Goal: Information Seeking & Learning: Learn about a topic

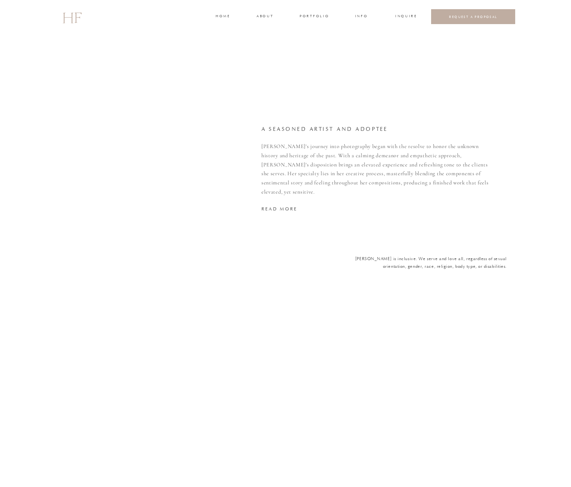
scroll to position [1375, 0]
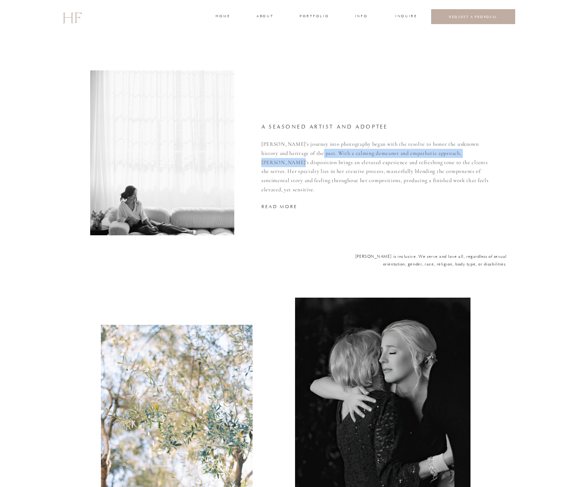
drag, startPoint x: 311, startPoint y: 154, endPoint x: 491, endPoint y: 156, distance: 180.5
click at [491, 156] on p "Hannah's journey into photography began with the resolve to honor the unknown h…" at bounding box center [378, 167] width 232 height 55
click at [493, 156] on p "Hannah's journey into photography began with the resolve to honor the unknown h…" at bounding box center [378, 167] width 232 height 55
click at [269, 207] on nav "read more" at bounding box center [311, 206] width 99 height 7
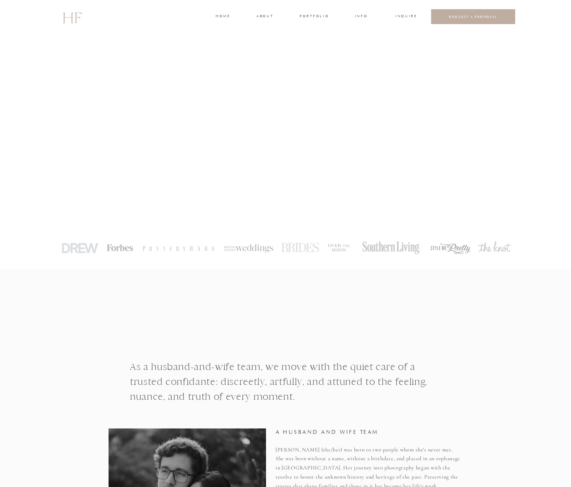
drag, startPoint x: 49, startPoint y: 248, endPoint x: 525, endPoint y: 253, distance: 475.8
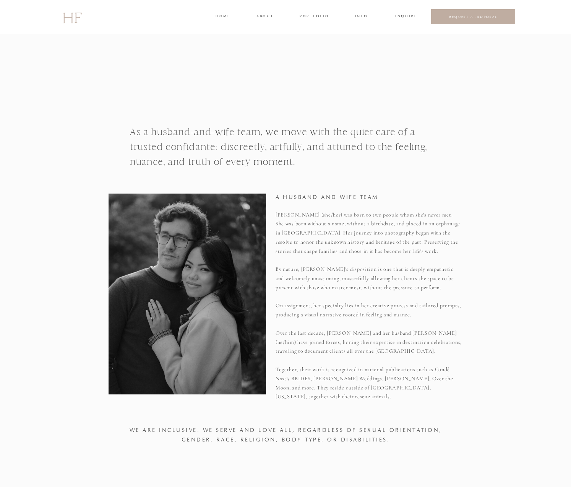
scroll to position [234, 0]
drag, startPoint x: 122, startPoint y: 430, endPoint x: 458, endPoint y: 435, distance: 336.2
click at [458, 435] on div "home about portfolio INFO INQUIRE REQUEST A PROPOSAL HF PARTIES VIDEOGRAPHY FAM…" at bounding box center [285, 473] width 571 height 1415
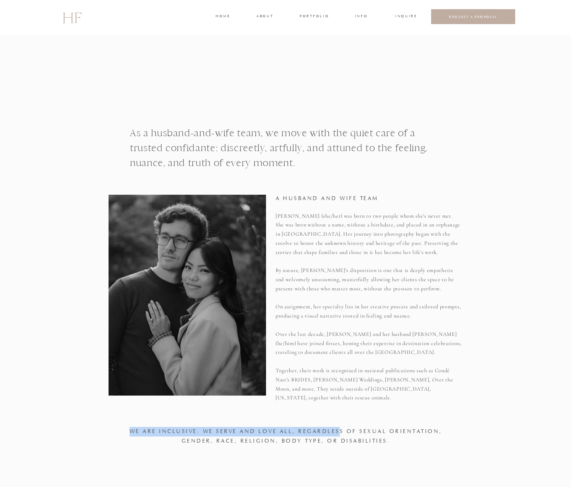
drag, startPoint x: 442, startPoint y: 431, endPoint x: 339, endPoint y: 430, distance: 102.9
click at [340, 430] on div "home about portfolio INFO INQUIRE REQUEST A PROPOSAL HF PARTIES VIDEOGRAPHY FAM…" at bounding box center [285, 473] width 571 height 1415
click at [339, 430] on h1 "We are INCLUSIVE. We serve and love all, regardless of sexual orientation, gend…" at bounding box center [285, 437] width 313 height 21
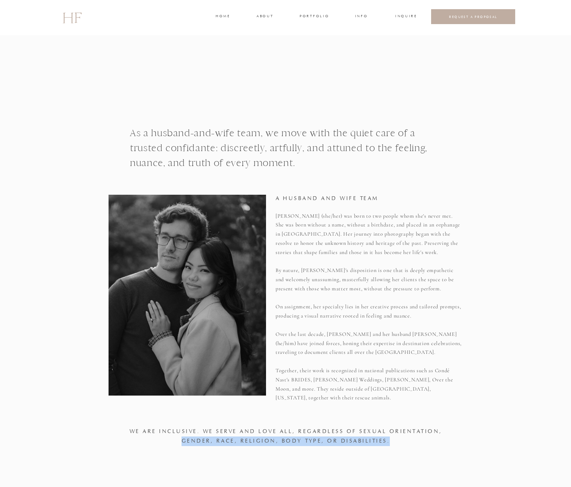
drag, startPoint x: 188, startPoint y: 440, endPoint x: 435, endPoint y: 441, distance: 247.1
click at [434, 441] on h1 "We are INCLUSIVE. We serve and love all, regardless of sexual orientation, gend…" at bounding box center [285, 437] width 313 height 21
click at [435, 441] on h1 "We are INCLUSIVE. We serve and love all, regardless of sexual orientation, gend…" at bounding box center [285, 437] width 313 height 21
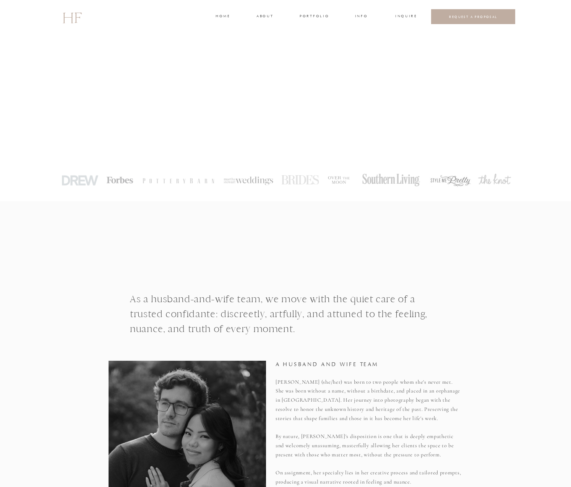
scroll to position [0, 0]
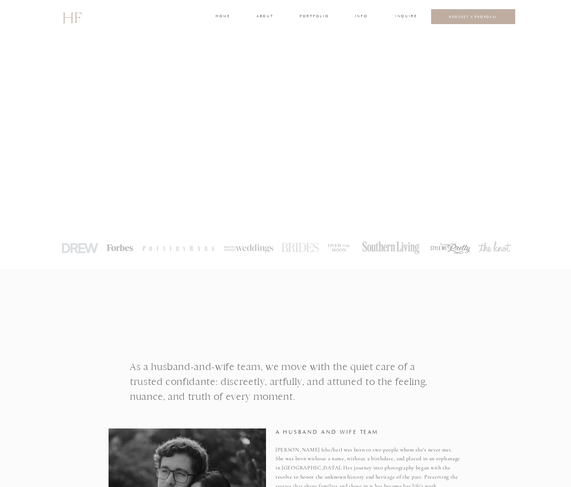
click at [267, 18] on h3 "about" at bounding box center [265, 16] width 16 height 7
click at [262, 14] on h3 "about" at bounding box center [265, 16] width 16 height 7
click at [306, 17] on h3 "portfolio" at bounding box center [314, 16] width 29 height 7
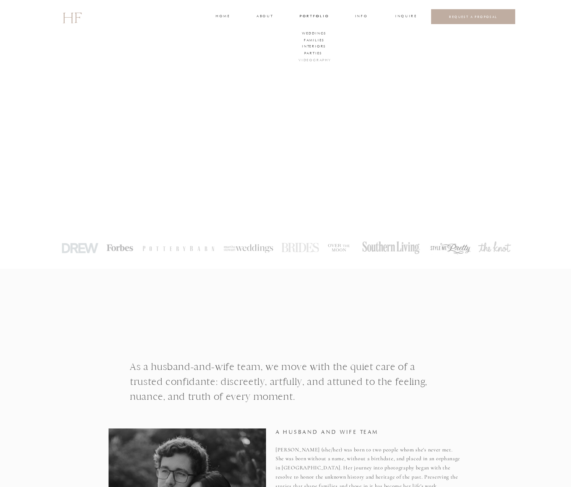
click at [319, 59] on h3 "VIDEOGRAPHY" at bounding box center [314, 60] width 30 height 7
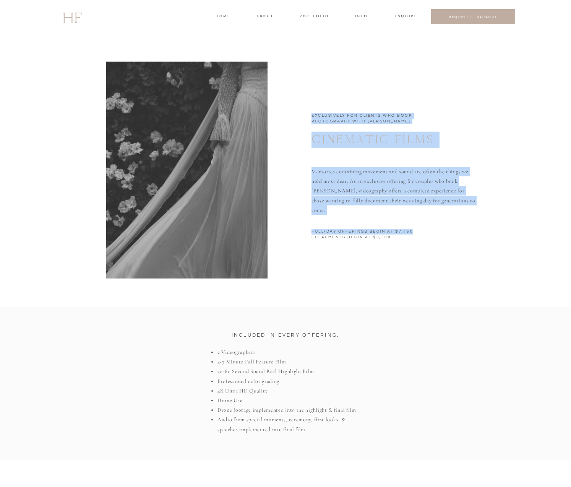
drag, startPoint x: 416, startPoint y: 232, endPoint x: 308, endPoint y: 229, distance: 107.5
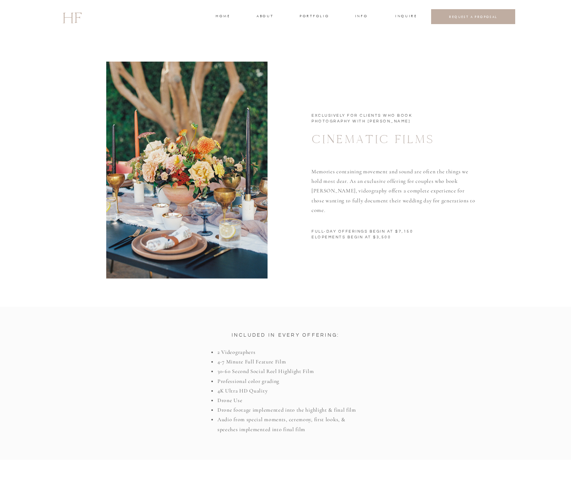
drag, startPoint x: 431, startPoint y: 234, endPoint x: 335, endPoint y: 230, distance: 96.5
click at [336, 230] on h1 "FULL-DAY Offerings begin at $7,150 Elopements begin at $3,500" at bounding box center [459, 236] width 295 height 15
click at [335, 230] on h1 "FULL-DAY Offerings begin at $7,150 Elopements begin at $3,500" at bounding box center [459, 236] width 295 height 15
drag, startPoint x: 312, startPoint y: 236, endPoint x: 402, endPoint y: 237, distance: 90.3
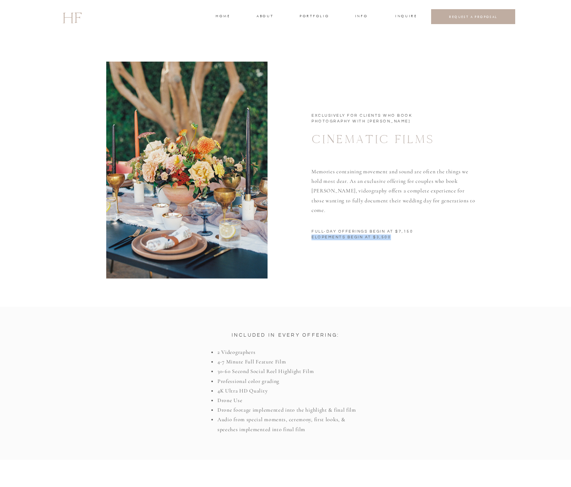
click at [402, 237] on h1 "FULL-DAY Offerings begin at $7,150 Elopements begin at $3,500" at bounding box center [459, 236] width 295 height 15
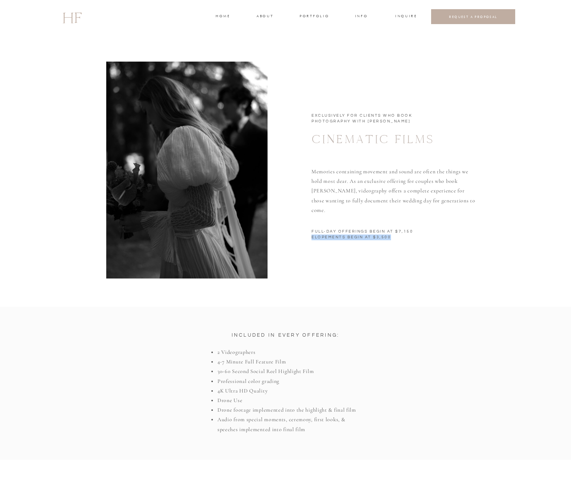
click at [402, 237] on h1 "FULL-DAY Offerings begin at $7,150 Elopements begin at $3,500" at bounding box center [459, 236] width 295 height 15
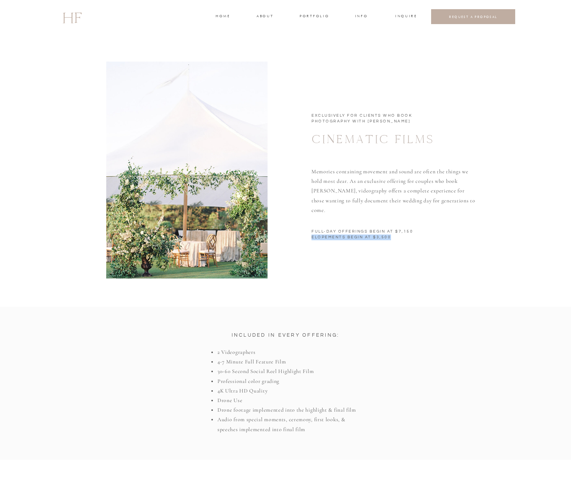
drag, startPoint x: 405, startPoint y: 235, endPoint x: 312, endPoint y: 239, distance: 93.4
click at [312, 239] on h1 "FULL-DAY Offerings begin at $7,150 Elopements begin at $3,500" at bounding box center [459, 236] width 295 height 15
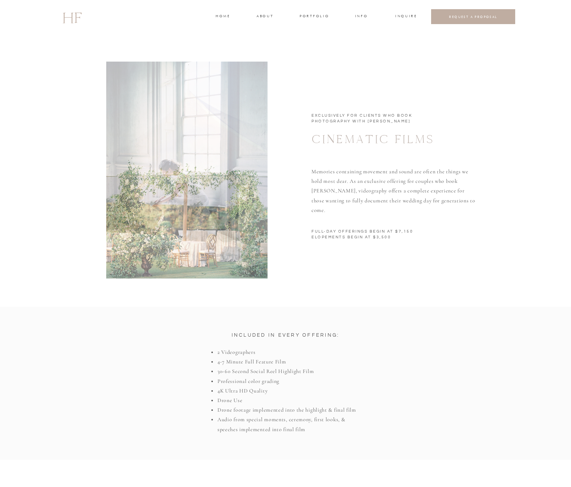
drag, startPoint x: 220, startPoint y: 201, endPoint x: 340, endPoint y: 206, distance: 120.2
click at [336, 206] on div "Memories containing movement and sound are often the things we hold most dear. …" at bounding box center [285, 169] width 571 height 273
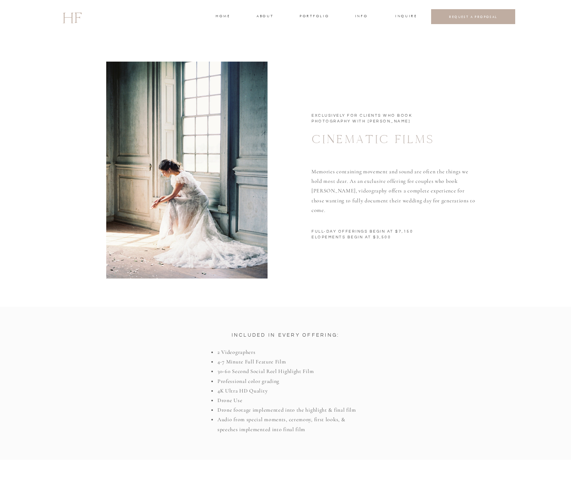
click at [341, 206] on p "Memories containing movement and sound are often the things we hold most dear. …" at bounding box center [395, 187] width 166 height 41
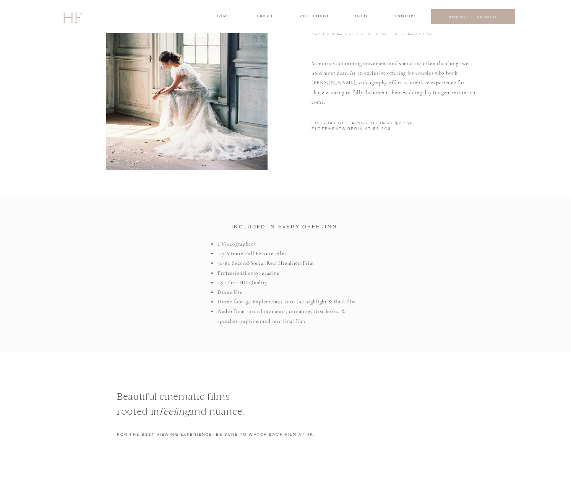
scroll to position [20, 0]
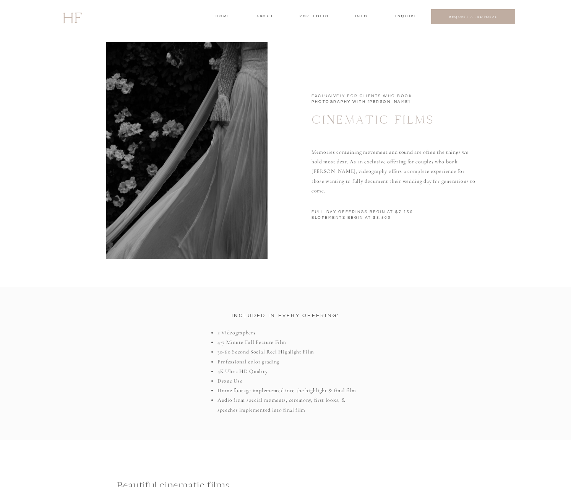
click at [359, 17] on h3 "INFO" at bounding box center [362, 16] width 14 height 7
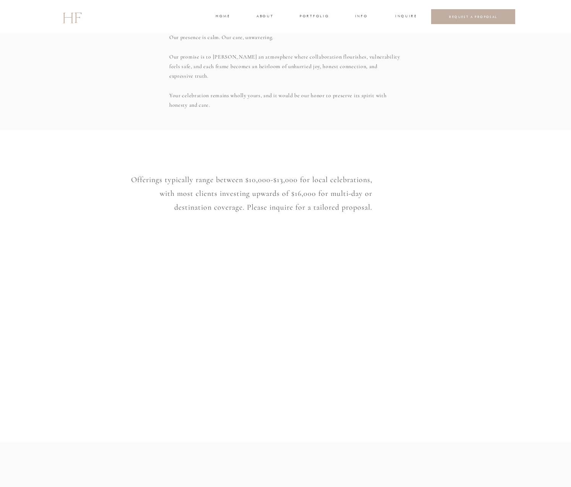
scroll to position [449, 0]
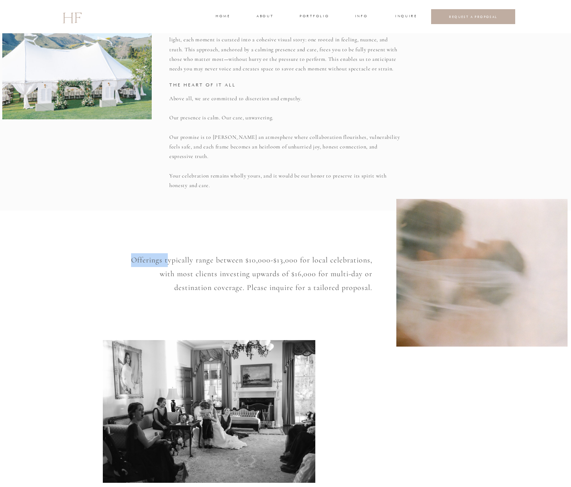
drag, startPoint x: 376, startPoint y: 262, endPoint x: 158, endPoint y: 262, distance: 217.2
click at [164, 263] on div "INFO PORTFOLIO ABOUT HOME INQUIRE INFO INQUIRE PORTFOLIO ABOUT HOME Weddings FA…" at bounding box center [285, 220] width 571 height 1339
click at [155, 261] on p "Offerings typically range between $10,000-$13,000 for local celebrations, with …" at bounding box center [250, 272] width 246 height 39
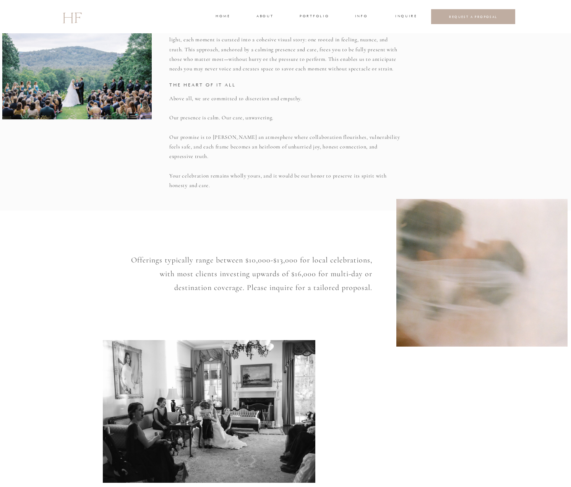
drag, startPoint x: 97, startPoint y: 255, endPoint x: 369, endPoint y: 299, distance: 275.3
click at [369, 299] on div "INFO PORTFOLIO ABOUT HOME INQUIRE INFO INQUIRE PORTFOLIO ABOUT HOME Weddings FA…" at bounding box center [285, 220] width 571 height 1339
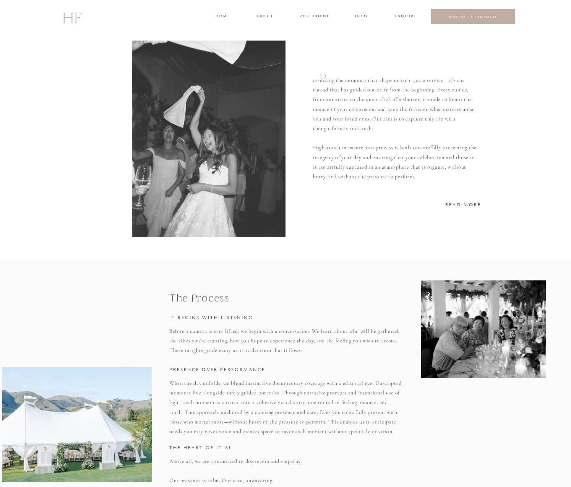
scroll to position [0, 0]
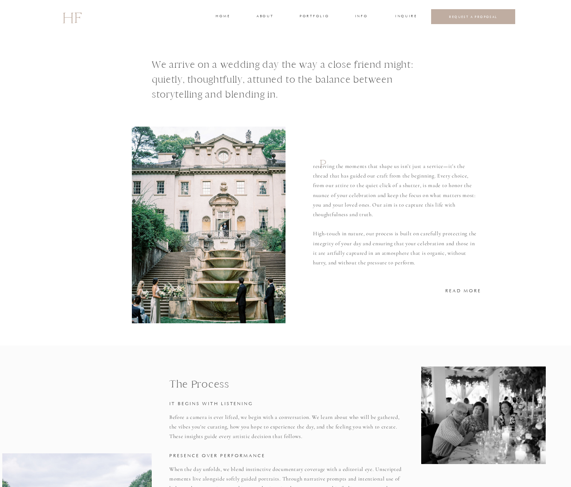
click at [358, 19] on h3 "INFO" at bounding box center [362, 16] width 14 height 7
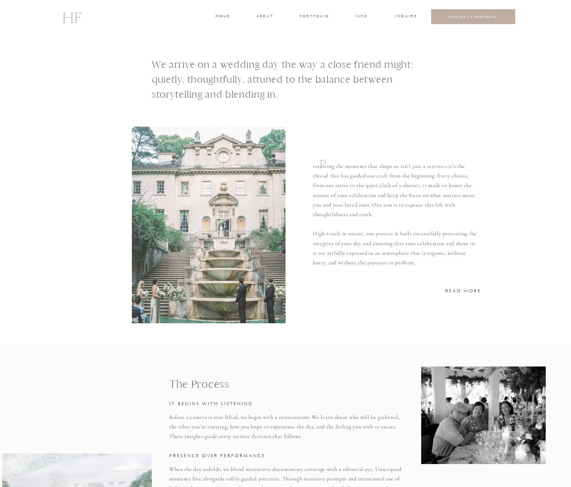
click at [364, 14] on h3 "INFO" at bounding box center [362, 16] width 14 height 7
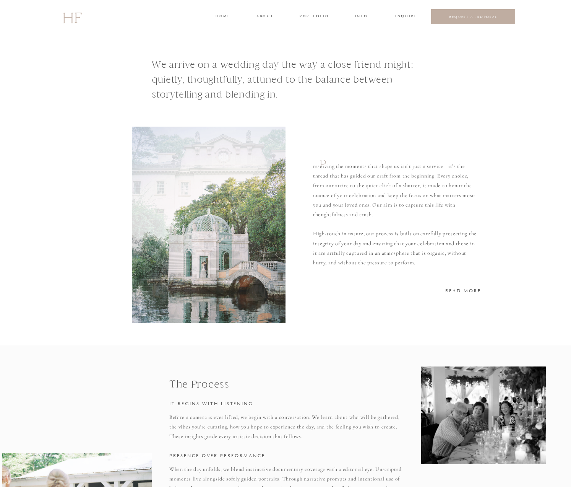
click at [363, 15] on h3 "INFO" at bounding box center [362, 16] width 14 height 7
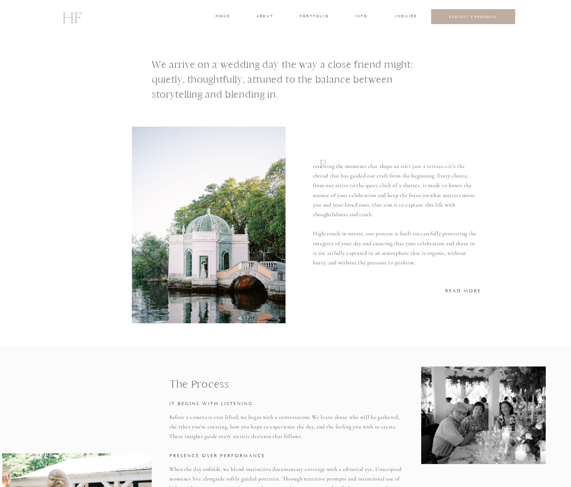
click at [363, 15] on h3 "INFO" at bounding box center [362, 16] width 14 height 7
click at [416, 16] on h3 "INQUIRE" at bounding box center [405, 16] width 21 height 7
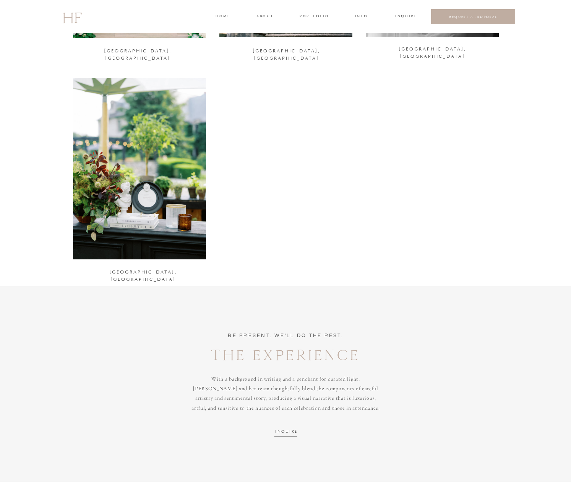
scroll to position [1165, 0]
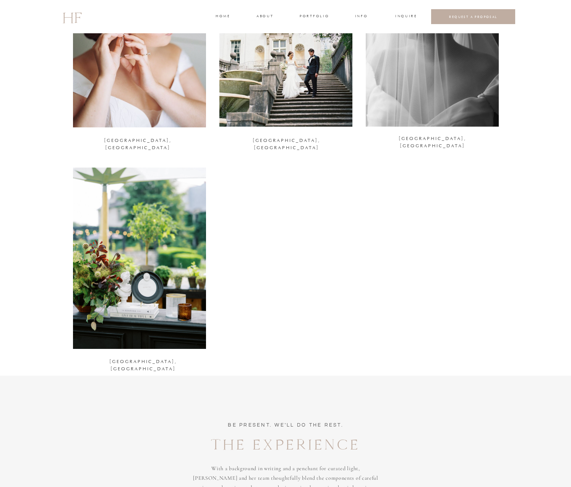
click at [99, 251] on div at bounding box center [139, 258] width 133 height 181
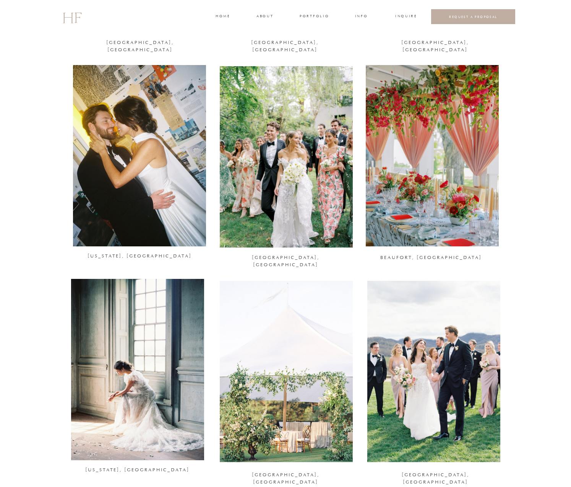
scroll to position [211, 0]
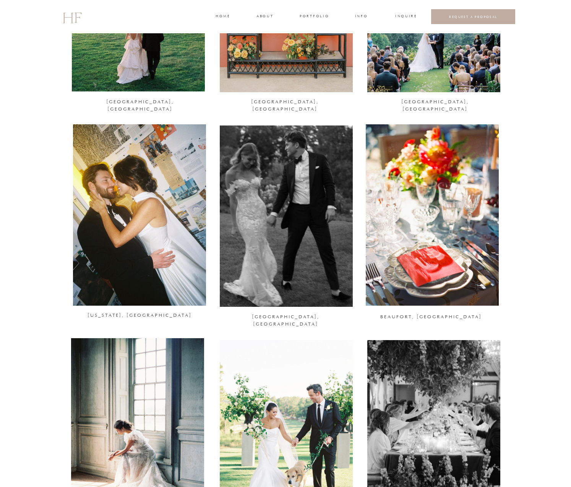
click at [387, 273] on div at bounding box center [432, 214] width 133 height 181
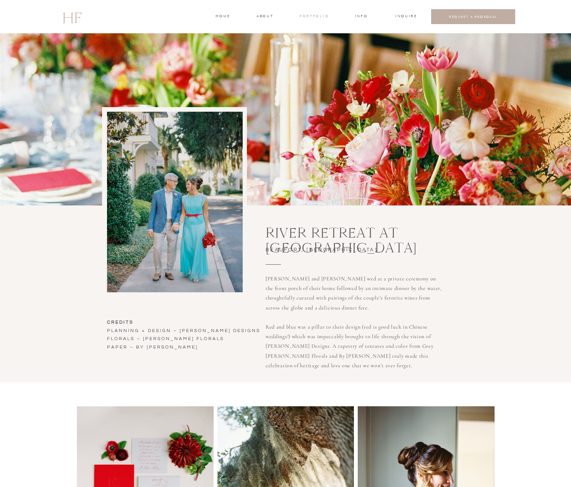
click at [312, 16] on h3 "portfolio" at bounding box center [314, 16] width 29 height 7
click at [308, 39] on h3 "FAMILIES" at bounding box center [314, 40] width 23 height 7
